Goal: Obtain resource: Obtain resource

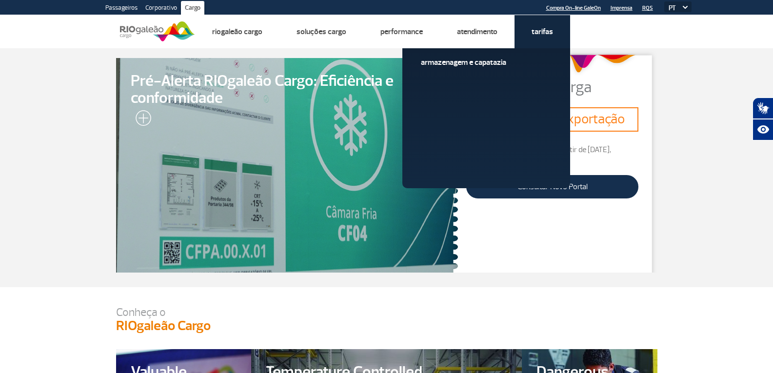
click at [542, 30] on link "Tarifas" at bounding box center [542, 32] width 21 height 10
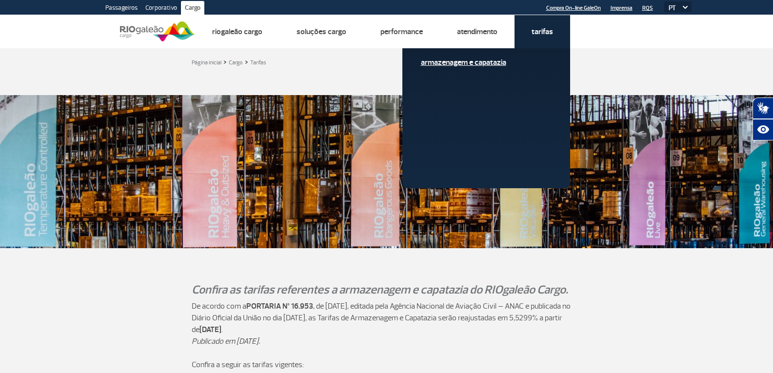
click at [484, 56] on div "Armazenagem e Capatazia" at bounding box center [486, 118] width 168 height 140
click at [485, 64] on link "Armazenagem e Capatazia" at bounding box center [486, 62] width 131 height 11
click at [491, 64] on link "Armazenagem e Capatazia" at bounding box center [486, 62] width 131 height 11
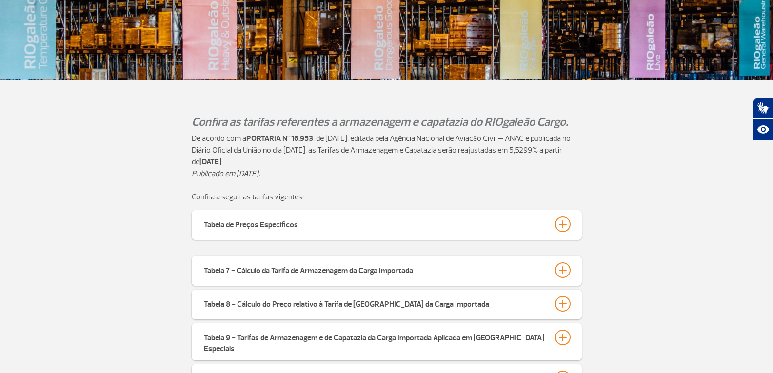
scroll to position [195, 0]
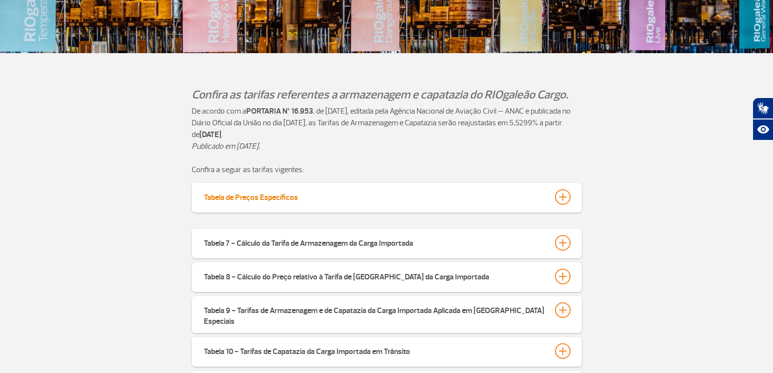
click at [222, 202] on div "Tabela de Preços Específicos" at bounding box center [251, 196] width 94 height 14
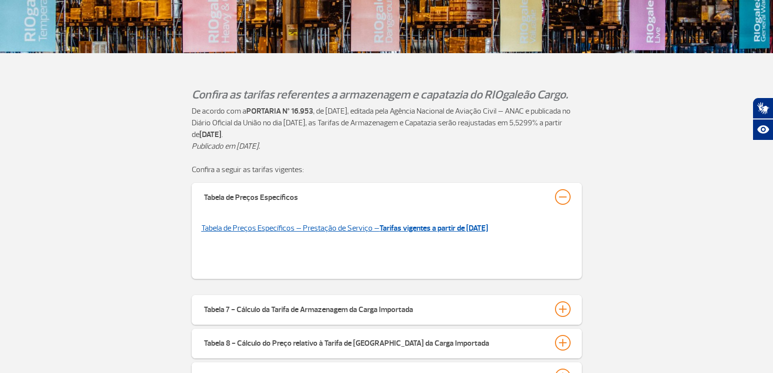
click at [271, 226] on link "Tabela de Preços Específicos – Prestação de Serviço – Tarifas vigentes a partir…" at bounding box center [344, 228] width 287 height 10
